Goal: Check status: Check status

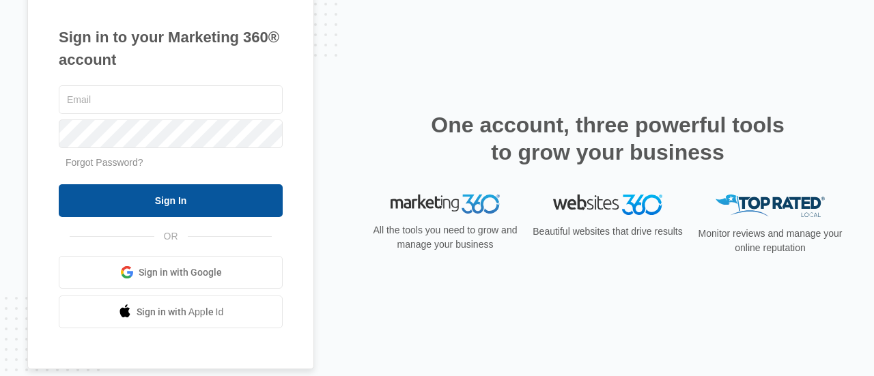
type input "[EMAIL_ADDRESS][DOMAIN_NAME]"
click at [145, 202] on input "Sign In" at bounding box center [171, 200] width 224 height 33
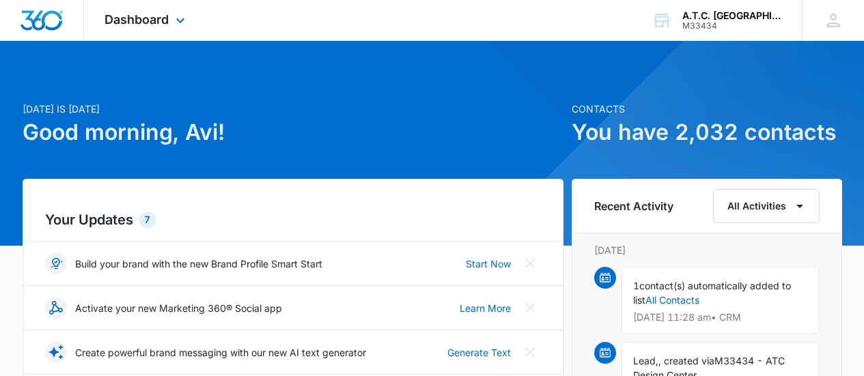
click at [166, 28] on div "Dashboard Apps Reputation Websites Forms CRM Email Social Shop Payments POS Con…" at bounding box center [146, 20] width 125 height 40
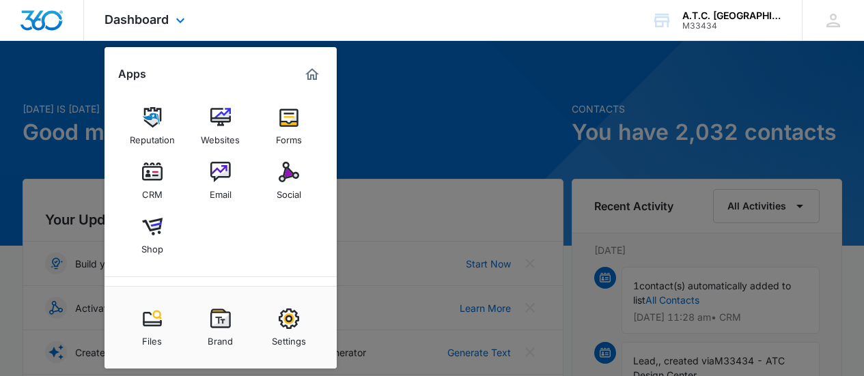
scroll to position [156, 0]
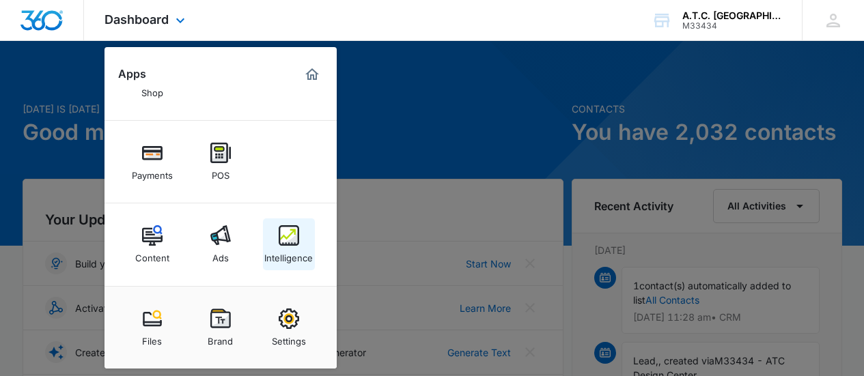
click at [296, 238] on img at bounding box center [289, 235] width 20 height 20
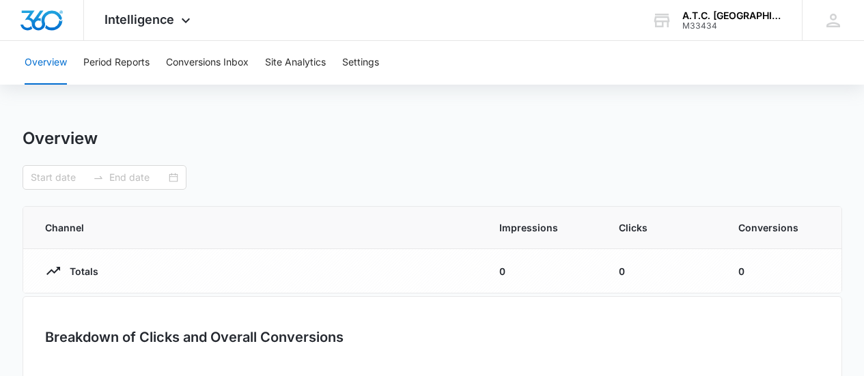
type input "[DATE]"
click at [165, 58] on div "Overview Period Reports Conversions Inbox Site Analytics Settings" at bounding box center [431, 63] width 831 height 44
click at [179, 65] on button "Conversions Inbox" at bounding box center [207, 63] width 83 height 44
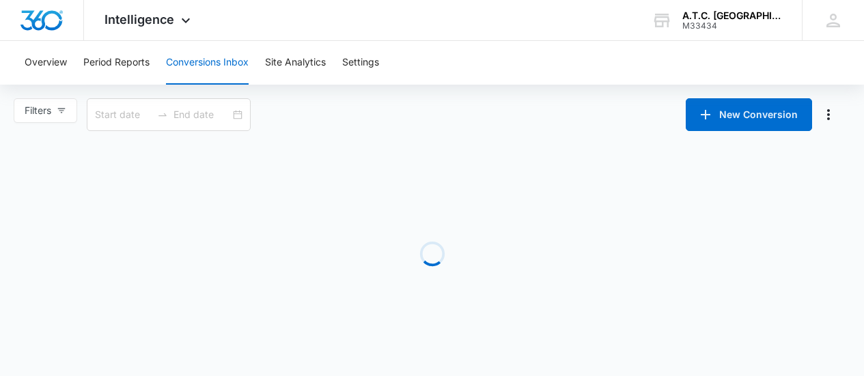
type input "[DATE]"
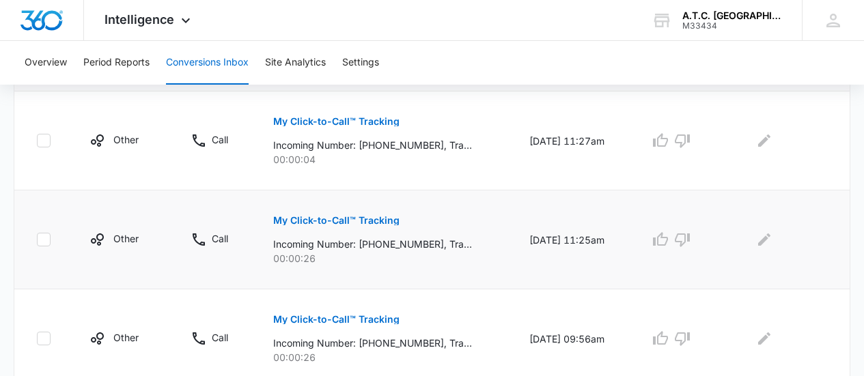
scroll to position [342, 0]
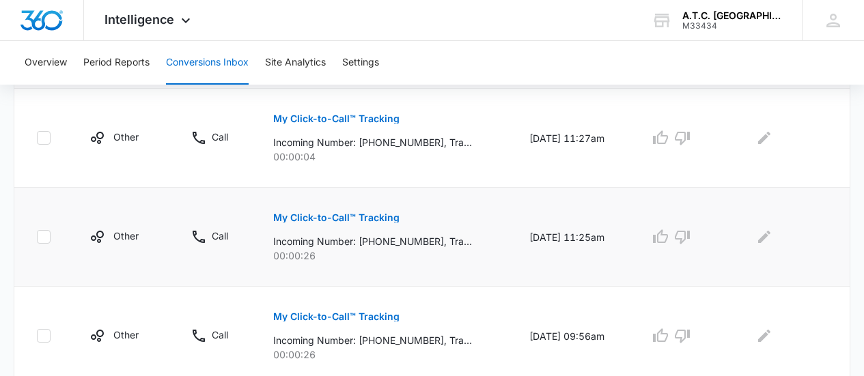
click at [341, 210] on button "My Click-to-Call™ Tracking" at bounding box center [336, 217] width 126 height 33
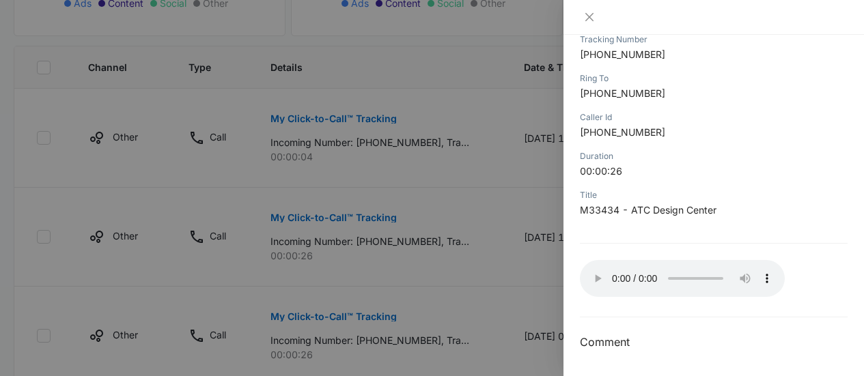
scroll to position [230, 0]
click at [590, 16] on icon "close" at bounding box center [589, 17] width 8 height 8
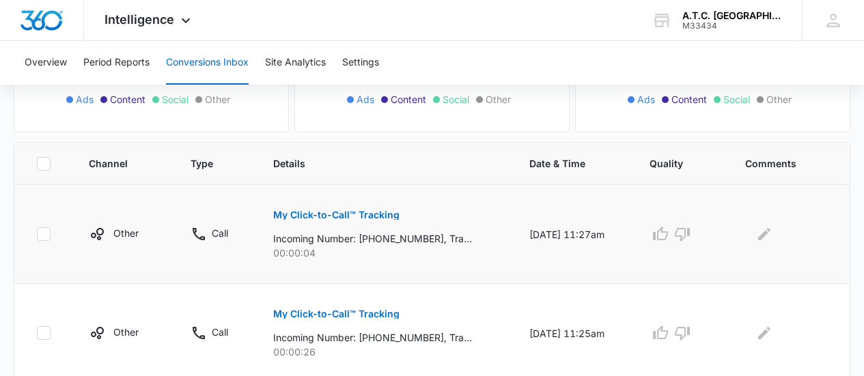
scroll to position [205, 0]
